Goal: Use online tool/utility: Utilize a website feature to perform a specific function

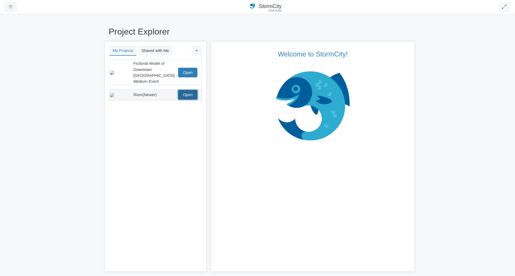
click at [193, 92] on link "Open" at bounding box center [187, 95] width 19 height 10
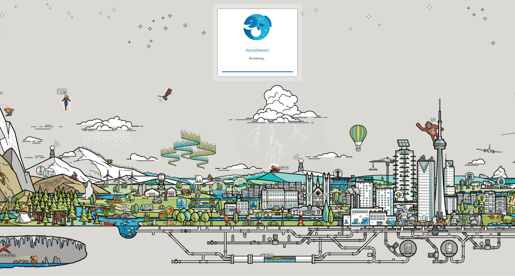
checkbox input "true"
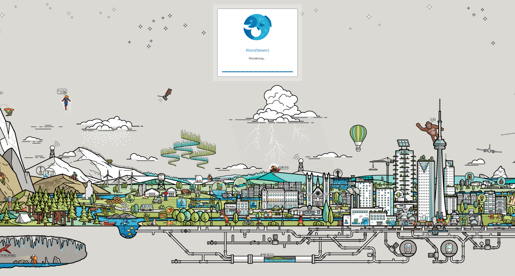
checkbox input "true"
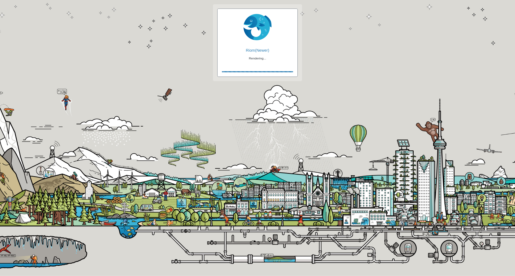
checkbox input "false"
checkbox input "true"
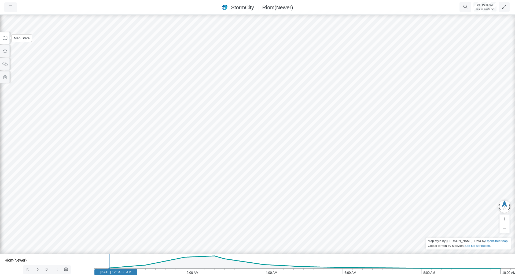
click at [3, 40] on button at bounding box center [5, 38] width 10 height 12
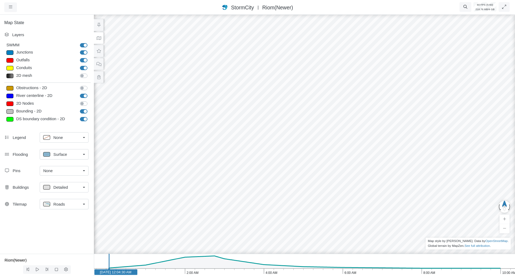
click at [75, 173] on div "None" at bounding box center [62, 171] width 38 height 6
click at [64, 204] on span "Manage Pins..." at bounding box center [56, 203] width 27 height 6
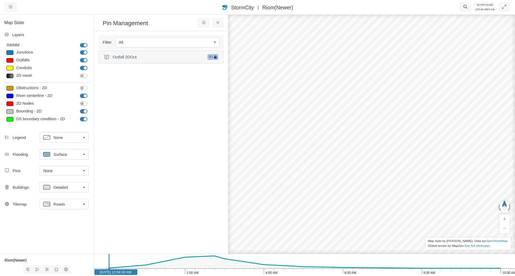
click at [181, 58] on span "Outfall 2DOut" at bounding box center [159, 57] width 93 height 6
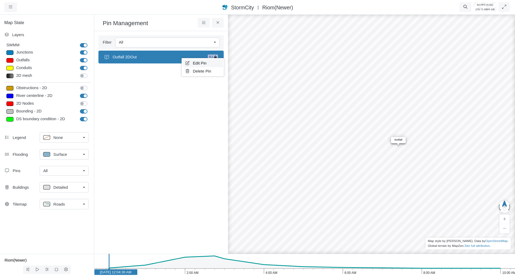
click at [187, 62] on icon at bounding box center [187, 63] width 5 height 4
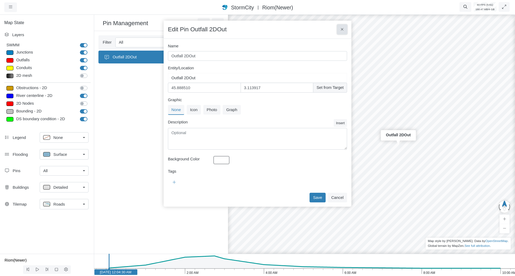
click at [342, 27] on button at bounding box center [342, 30] width 10 height 10
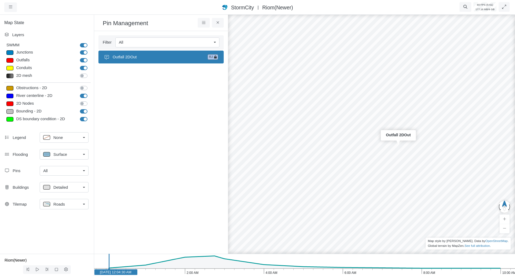
click at [155, 90] on ul "Outfall 2DOut RJ" at bounding box center [160, 146] width 125 height 191
click at [201, 24] on icon at bounding box center [203, 23] width 5 height 4
click at [215, 21] on icon at bounding box center [217, 23] width 5 height 4
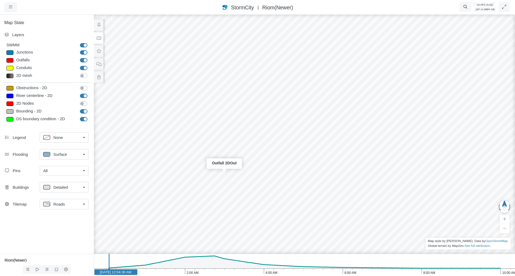
drag, startPoint x: 152, startPoint y: 164, endPoint x: 195, endPoint y: 188, distance: 49.0
click at [195, 188] on div "Entity or function does not exist in this scenario. Outfall 2DOut" at bounding box center [304, 145] width 515 height 263
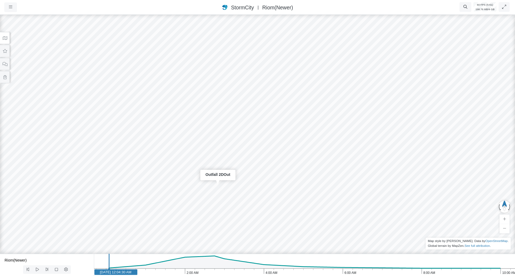
drag, startPoint x: 102, startPoint y: 162, endPoint x: 143, endPoint y: 174, distance: 42.3
click at [143, 174] on div "Entity or function does not exist in this scenario. Outfall 2DOut" at bounding box center [257, 145] width 515 height 263
click at [4, 39] on icon at bounding box center [5, 37] width 5 height 3
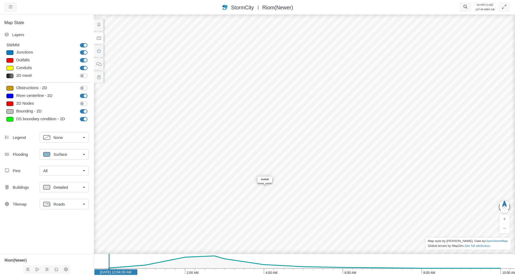
click at [62, 173] on div "All" at bounding box center [62, 171] width 38 height 6
click at [65, 203] on span "Manage Pins..." at bounding box center [56, 203] width 27 height 6
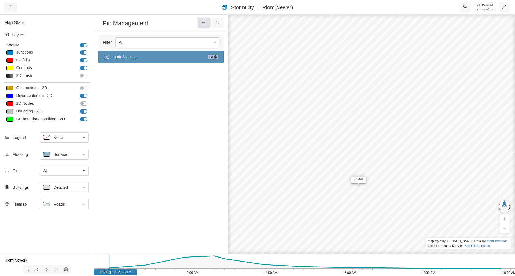
click at [206, 23] on icon at bounding box center [203, 23] width 5 height 4
click at [218, 22] on icon at bounding box center [217, 22] width 2 height 2
